Goal: Information Seeking & Learning: Learn about a topic

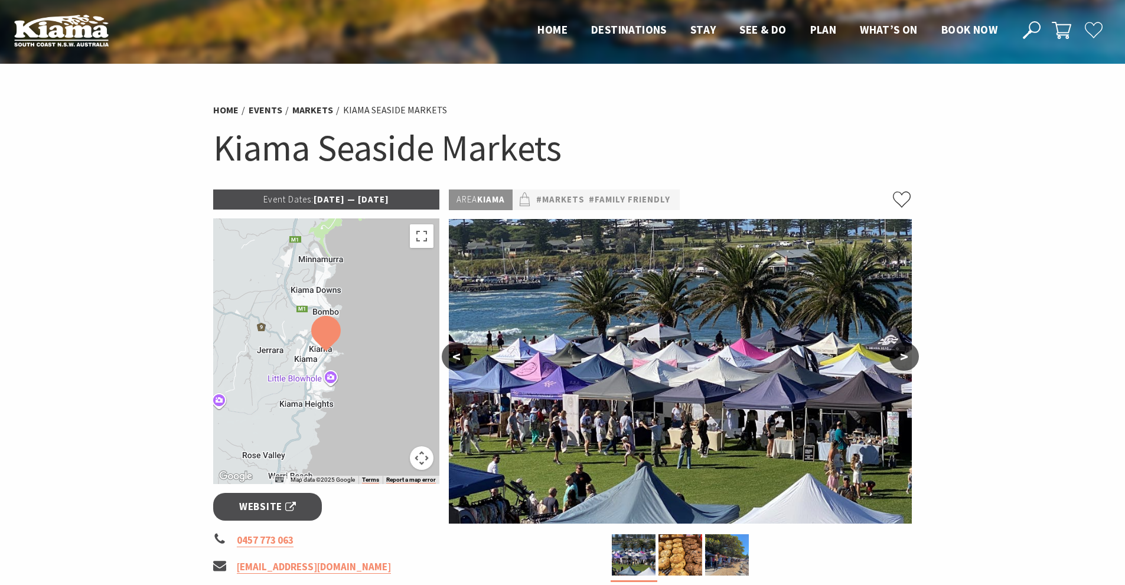
click at [676, 355] on img at bounding box center [680, 371] width 463 height 305
click at [729, 543] on img at bounding box center [727, 555] width 44 height 41
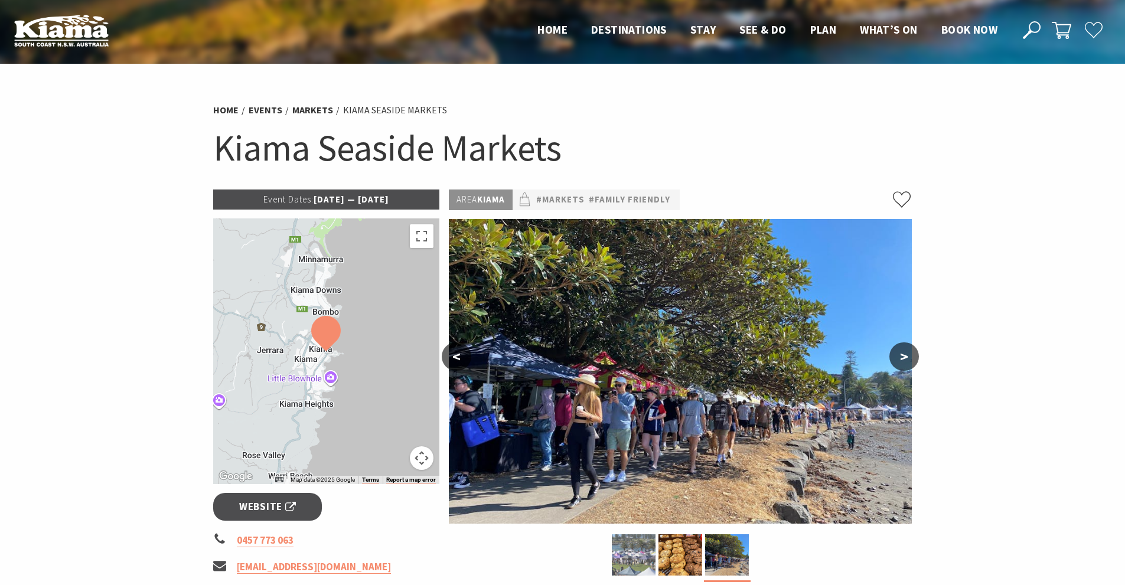
click at [630, 551] on img at bounding box center [634, 555] width 44 height 41
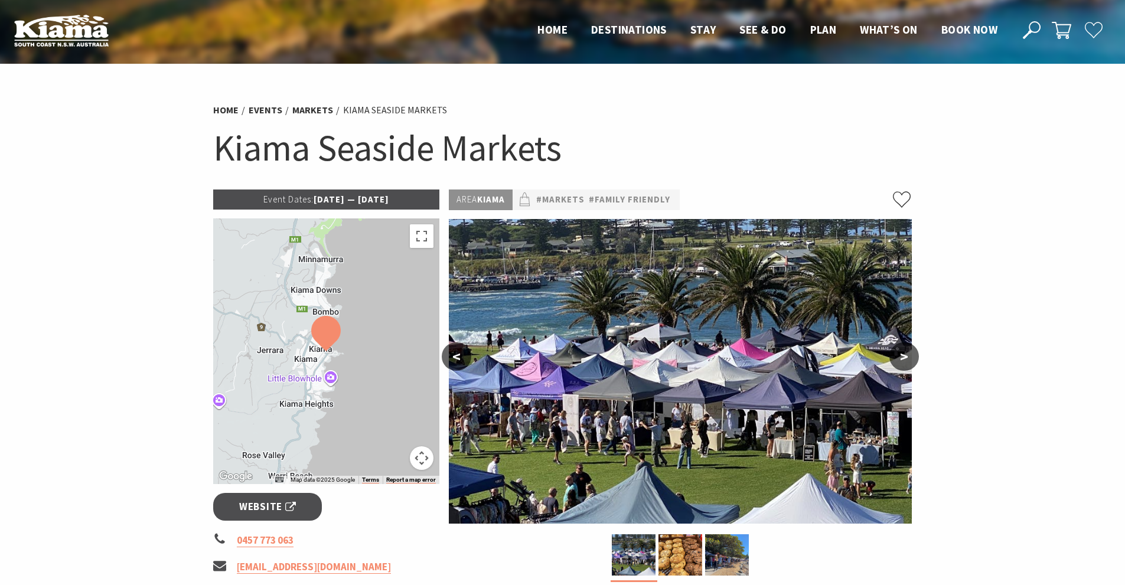
click at [909, 350] on button ">" at bounding box center [905, 357] width 30 height 28
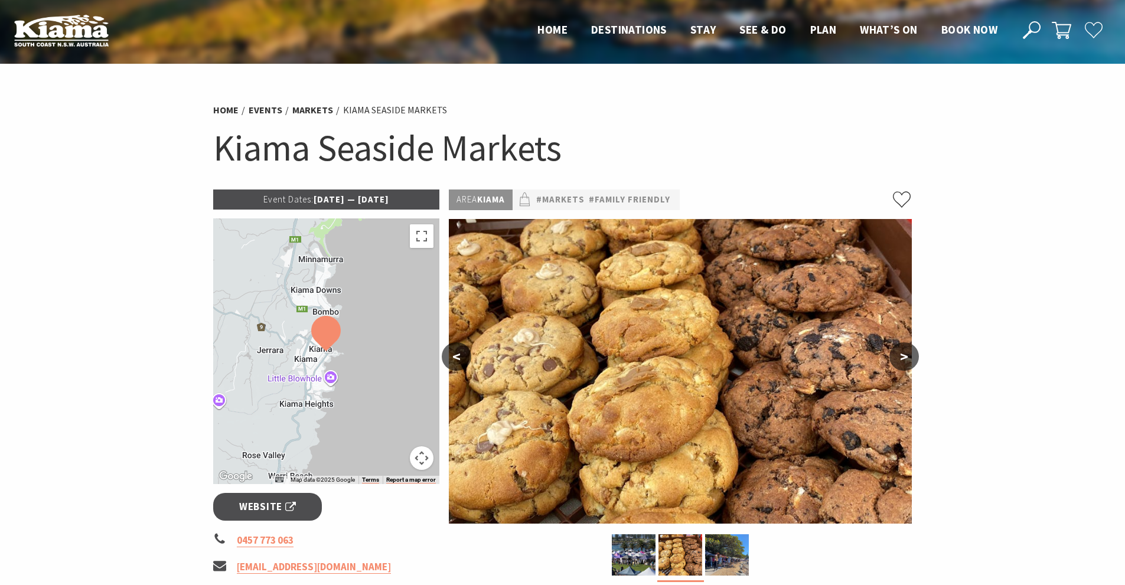
click at [909, 350] on button ">" at bounding box center [905, 357] width 30 height 28
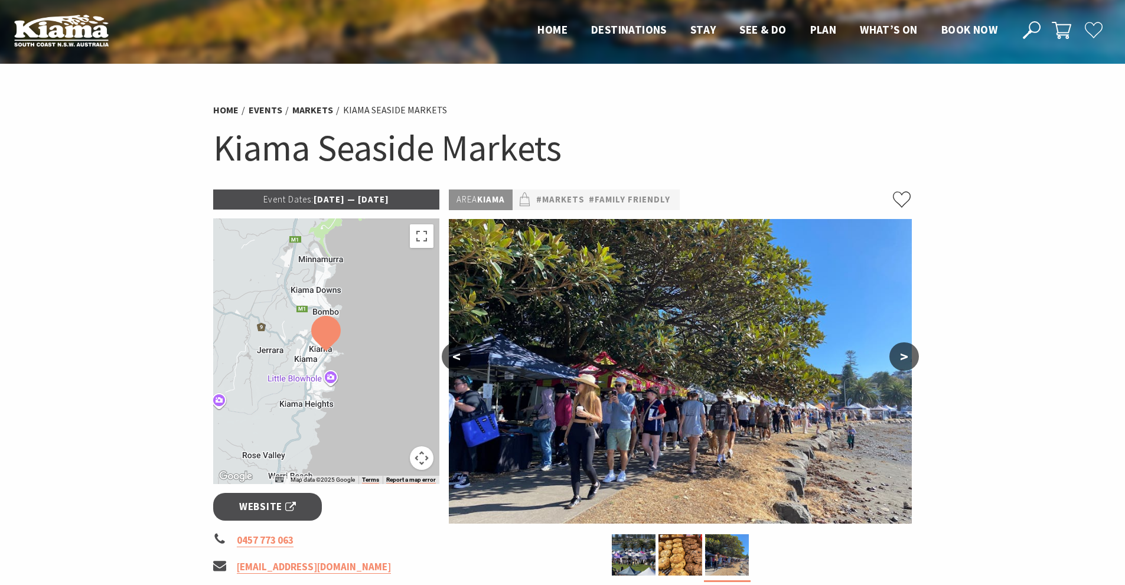
click at [909, 350] on button ">" at bounding box center [905, 357] width 30 height 28
click at [460, 350] on button "<" at bounding box center [457, 357] width 30 height 28
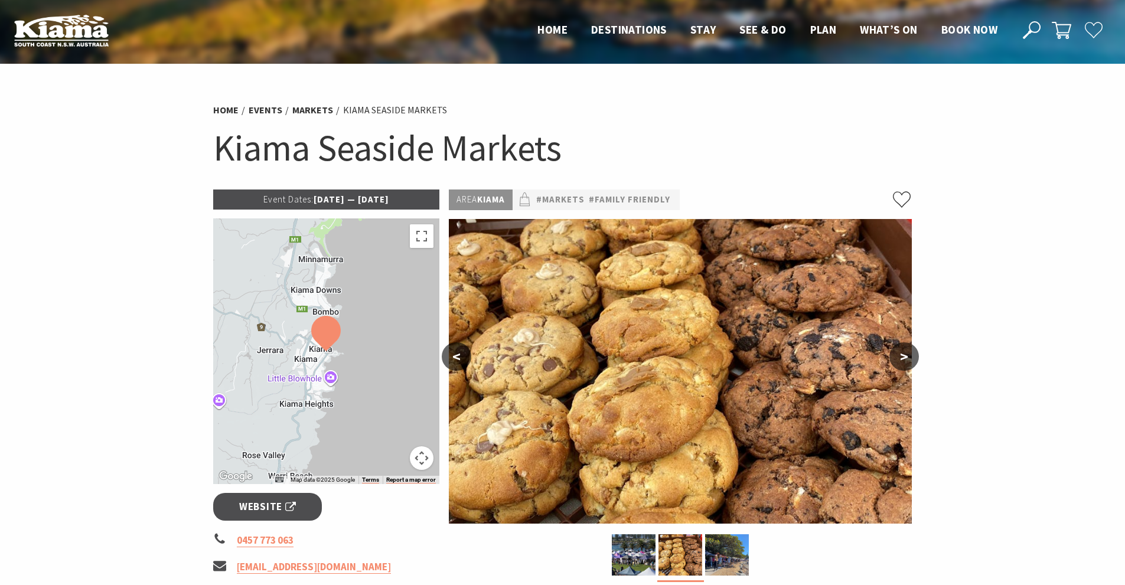
click at [460, 350] on button "<" at bounding box center [457, 357] width 30 height 28
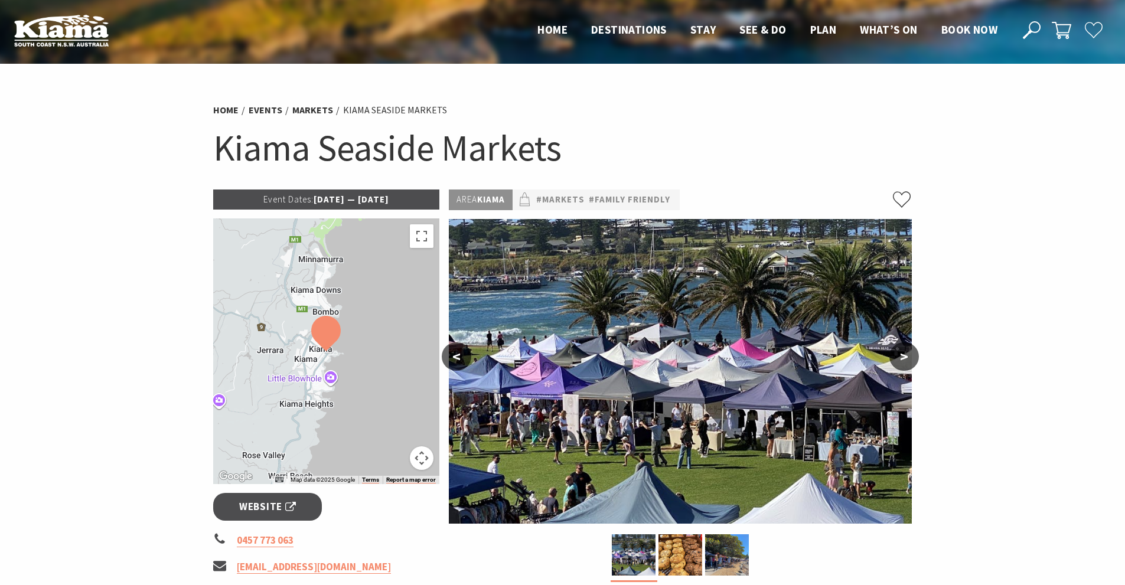
drag, startPoint x: 346, startPoint y: 368, endPoint x: 338, endPoint y: 362, distance: 10.2
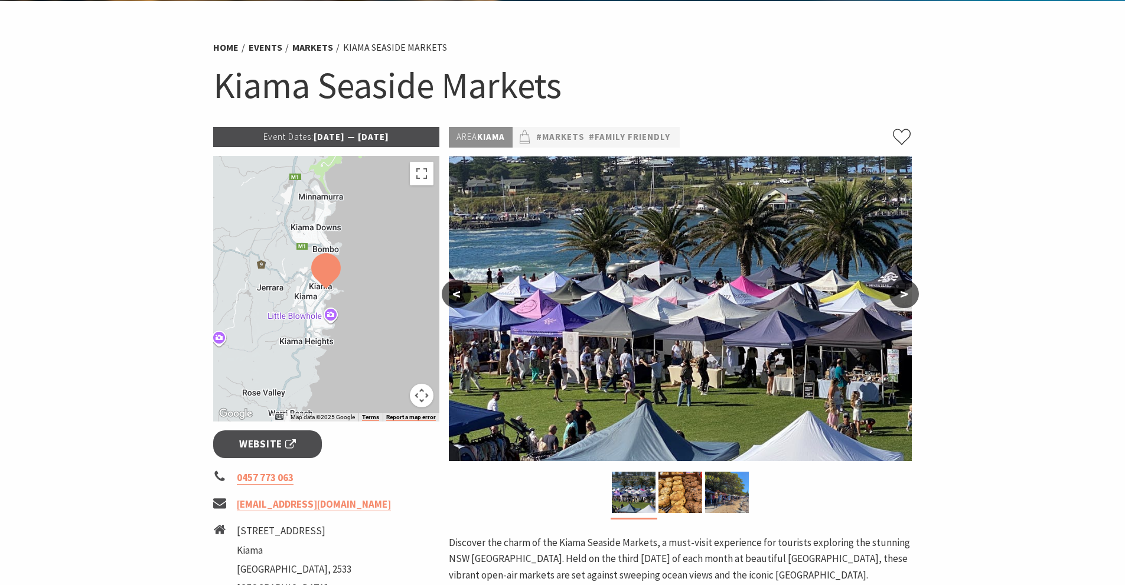
scroll to position [118, 0]
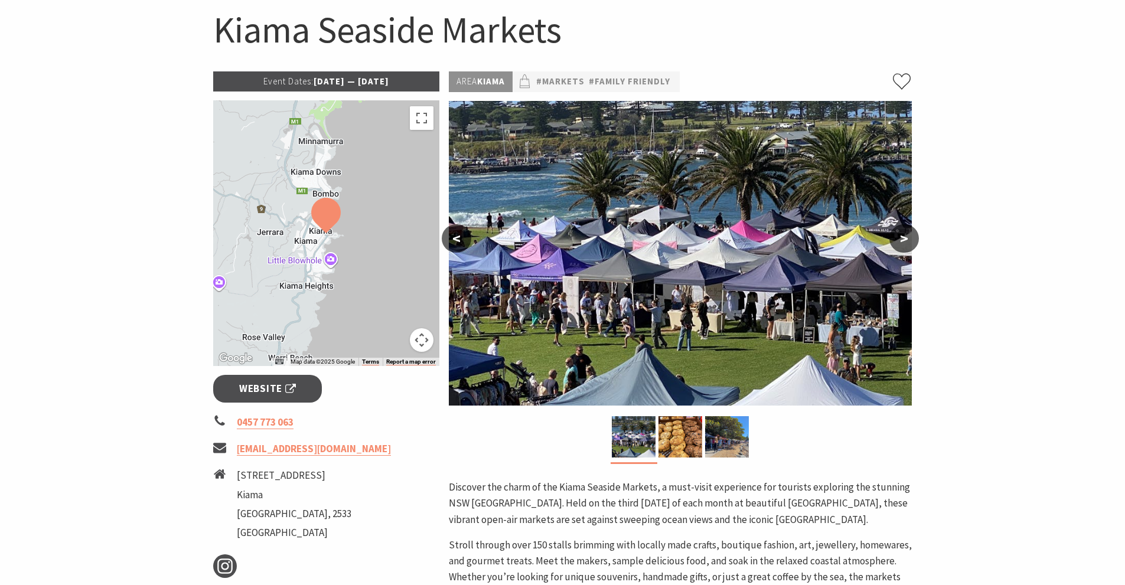
drag, startPoint x: 0, startPoint y: 438, endPoint x: 0, endPoint y: -51, distance: 489.1
drag, startPoint x: 0, startPoint y: -51, endPoint x: 666, endPoint y: 451, distance: 834.4
click at [666, 451] on img at bounding box center [681, 436] width 44 height 41
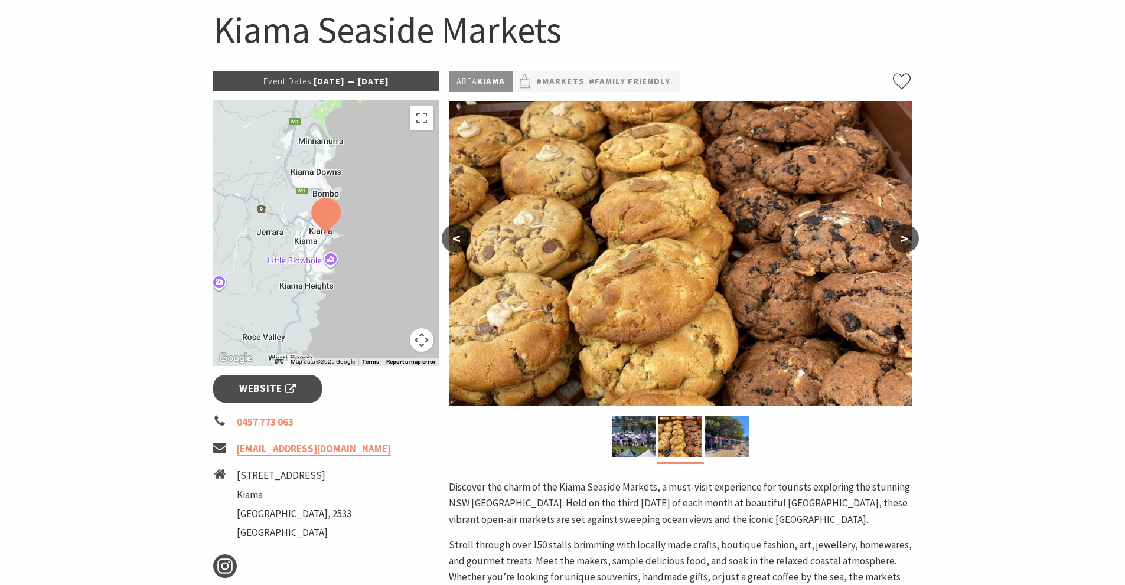
click at [694, 479] on div "Area [GEOGRAPHIC_DATA] #Markets #Family Friendly < > Discover the charm of the …" at bounding box center [680, 446] width 473 height 750
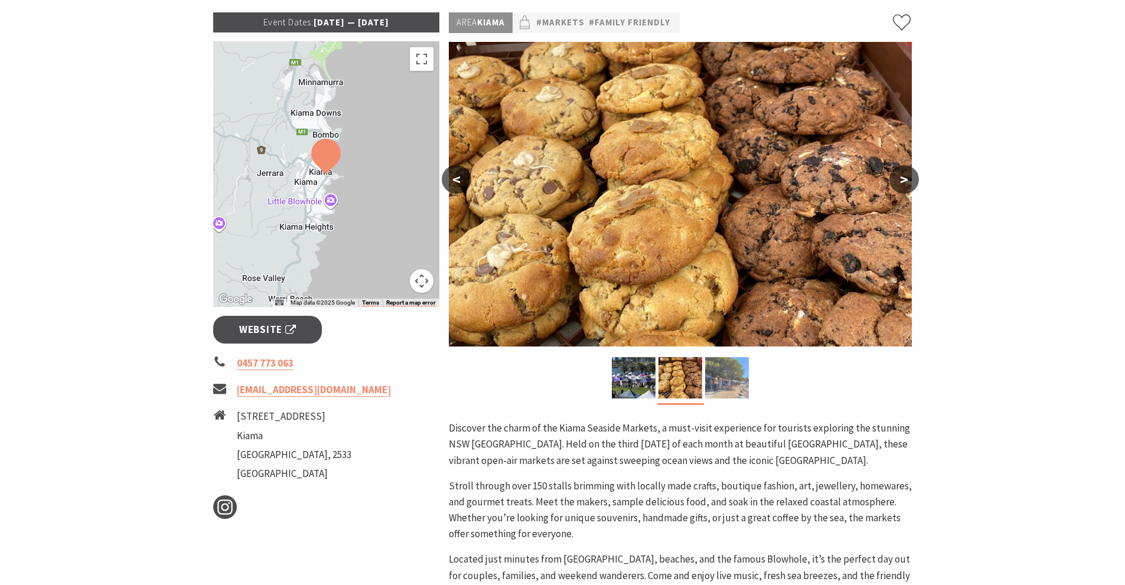
click at [740, 380] on img at bounding box center [727, 377] width 44 height 41
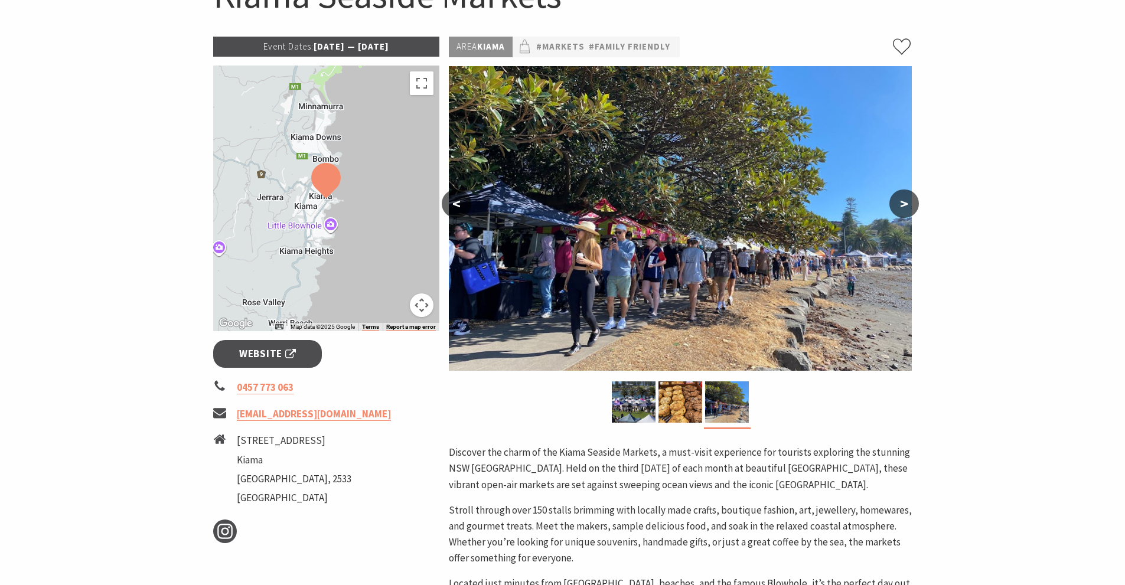
scroll to position [0, 0]
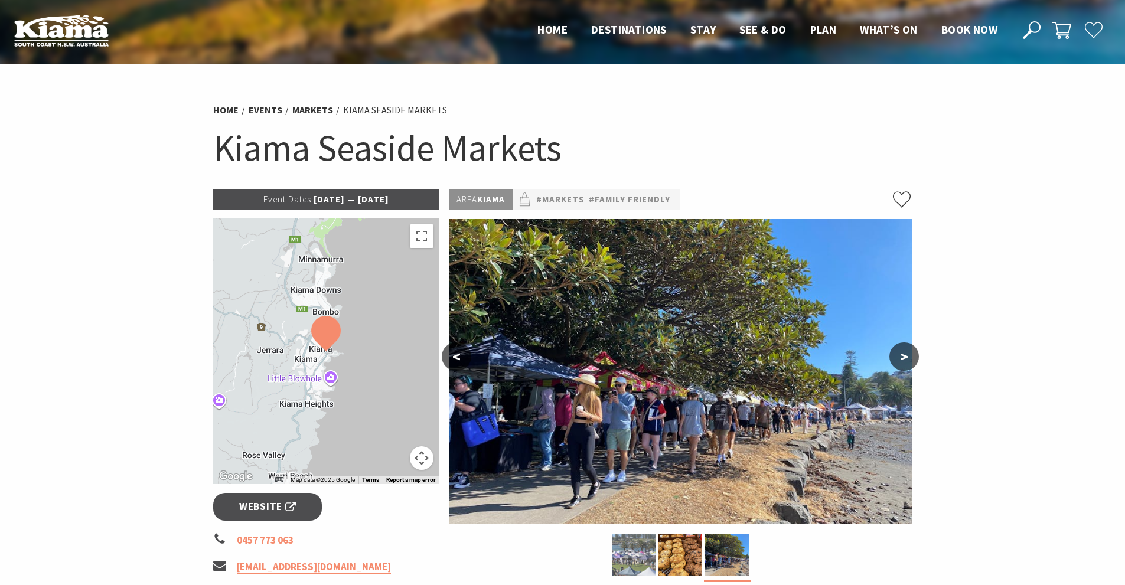
click at [631, 545] on img at bounding box center [634, 555] width 44 height 41
